Goal: Transaction & Acquisition: Purchase product/service

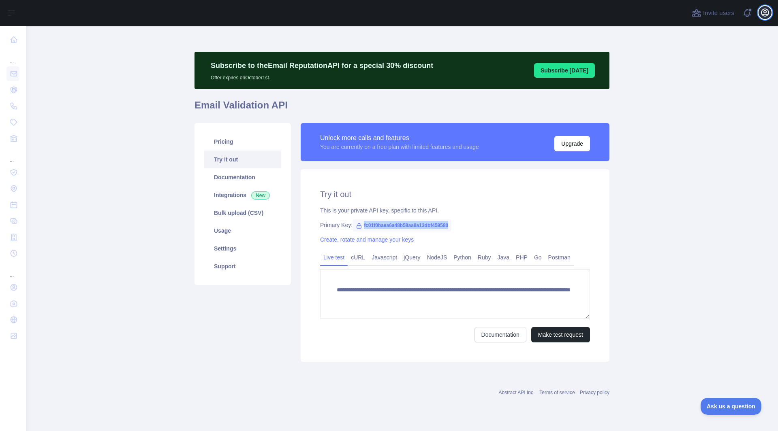
click at [764, 13] on icon "button" at bounding box center [764, 12] width 7 height 7
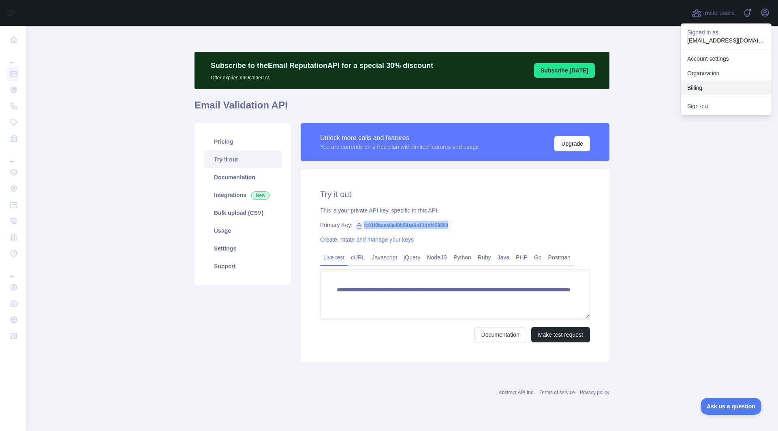
click at [688, 89] on button "Billing" at bounding box center [726, 88] width 91 height 15
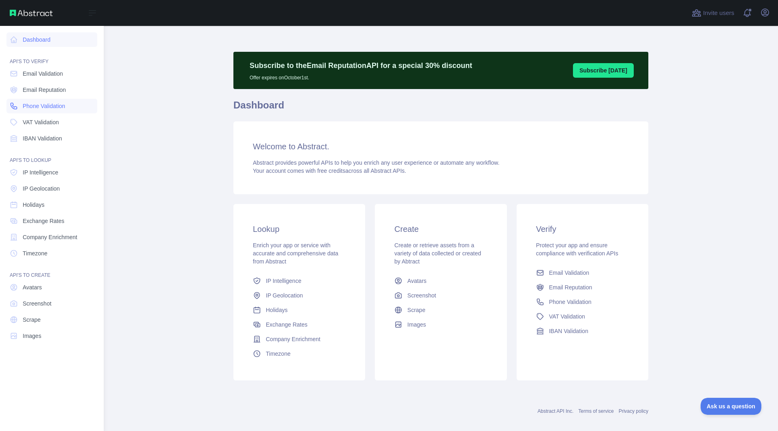
click at [49, 109] on span "Phone Validation" at bounding box center [44, 106] width 43 height 8
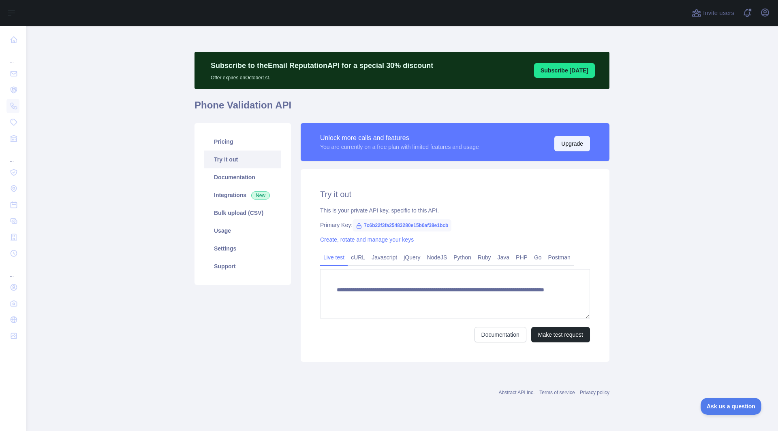
click at [572, 142] on button "Upgrade" at bounding box center [572, 143] width 36 height 15
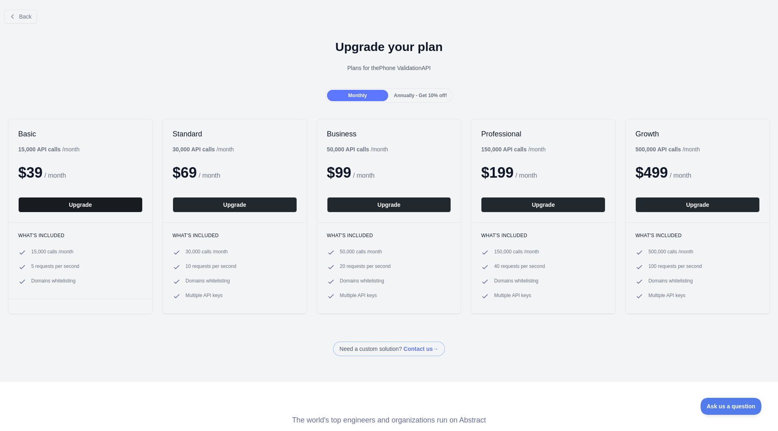
click at [74, 207] on button "Upgrade" at bounding box center [80, 204] width 124 height 15
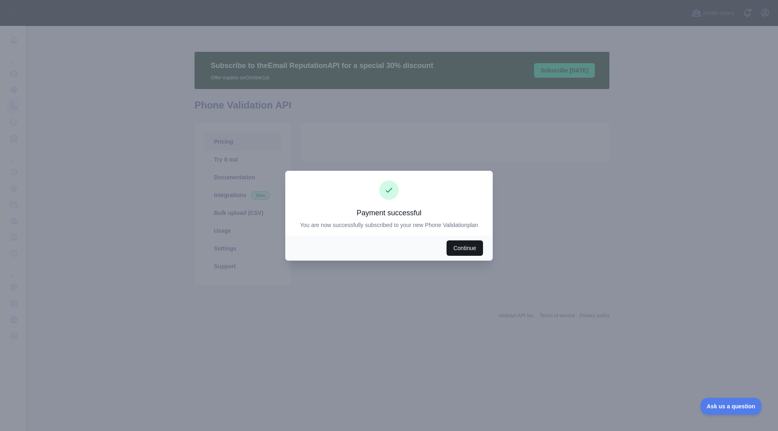
click at [467, 247] on button "Continue" at bounding box center [464, 248] width 36 height 15
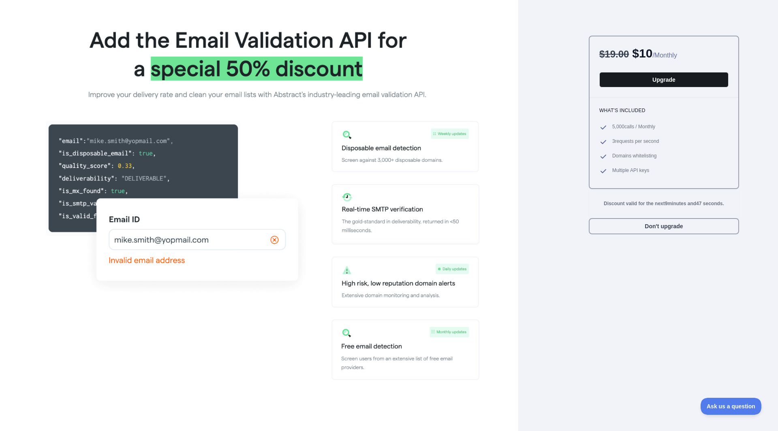
click at [662, 80] on button "Upgrade" at bounding box center [663, 79] width 129 height 15
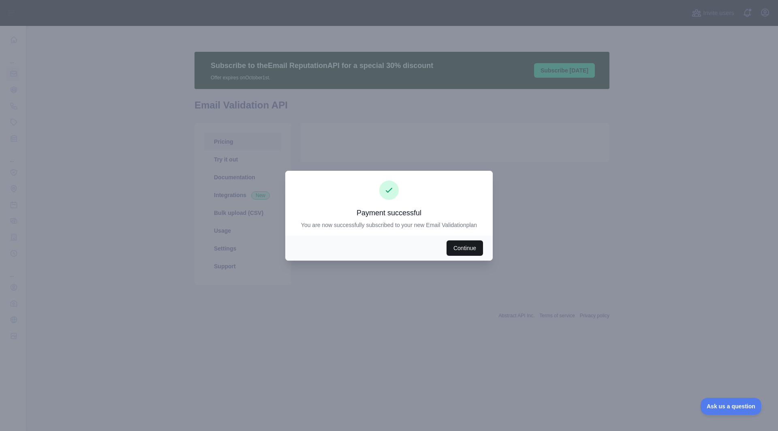
click at [464, 242] on button "Continue" at bounding box center [464, 248] width 36 height 15
